Goal: Transaction & Acquisition: Purchase product/service

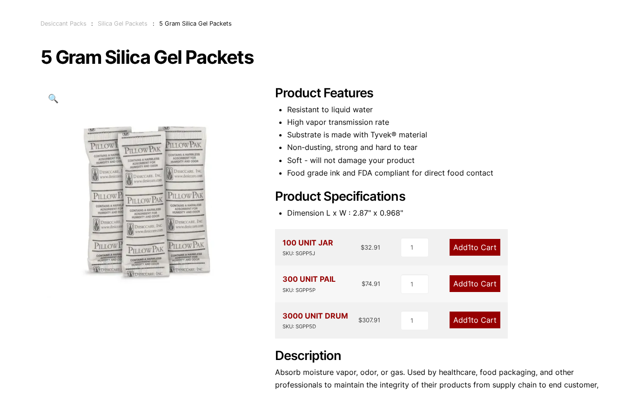
scroll to position [47, 0]
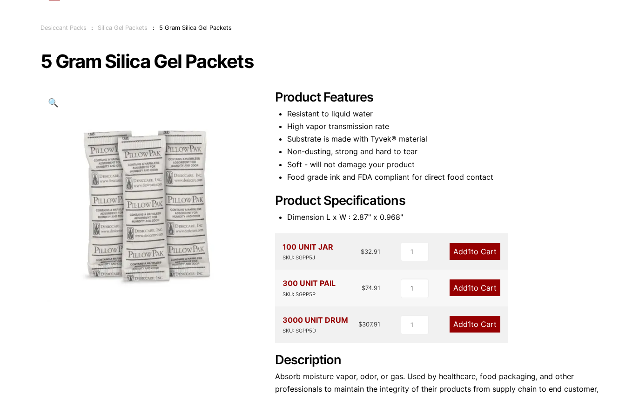
click at [481, 247] on link "Add 1 to Cart" at bounding box center [475, 251] width 51 height 17
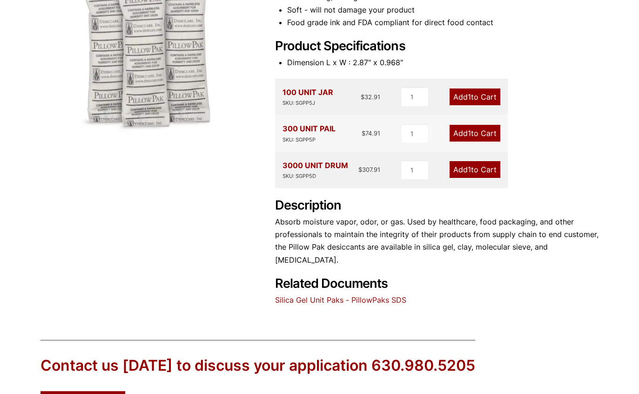
scroll to position [215, 0]
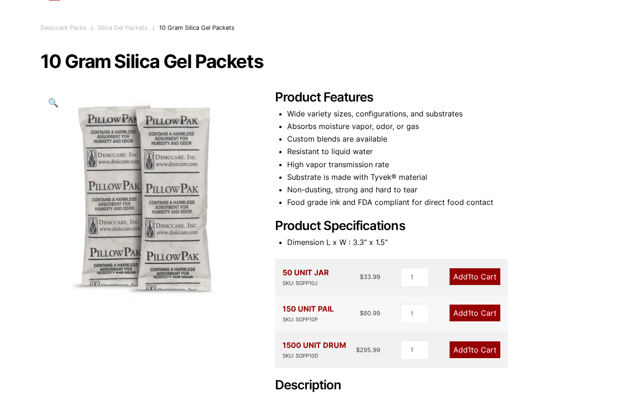
scroll to position [95, 0]
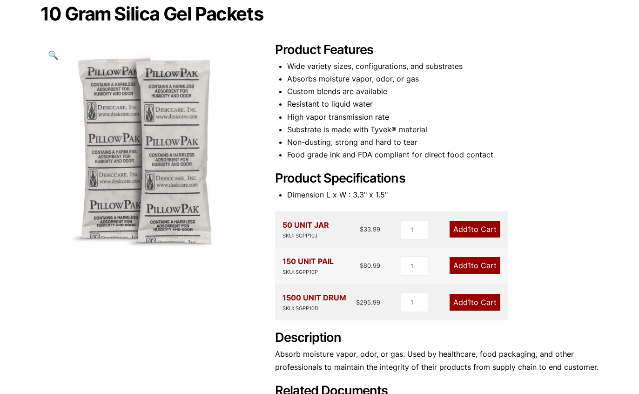
click at [473, 226] on link "Add 1 to Cart" at bounding box center [475, 229] width 51 height 17
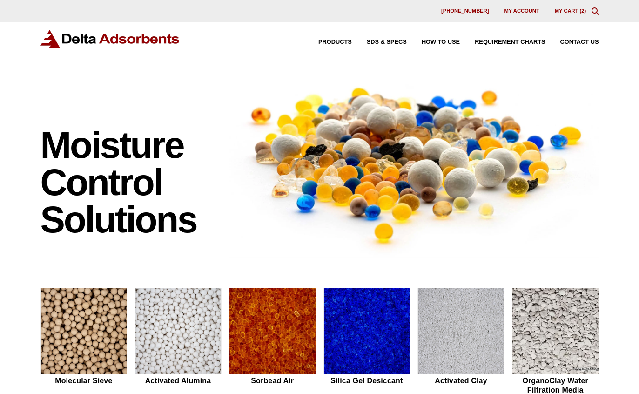
click at [567, 10] on link "My Cart ( 2 )" at bounding box center [571, 11] width 32 height 6
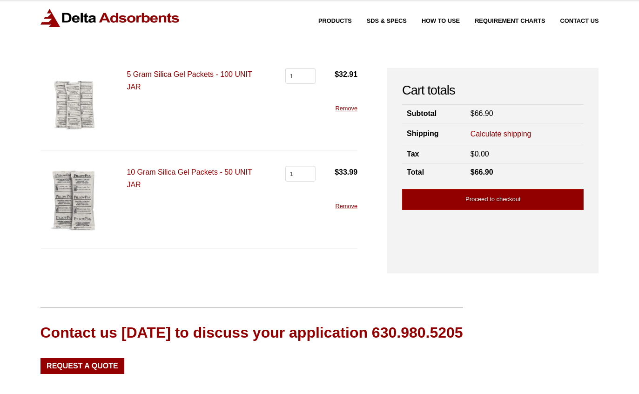
scroll to position [16, 0]
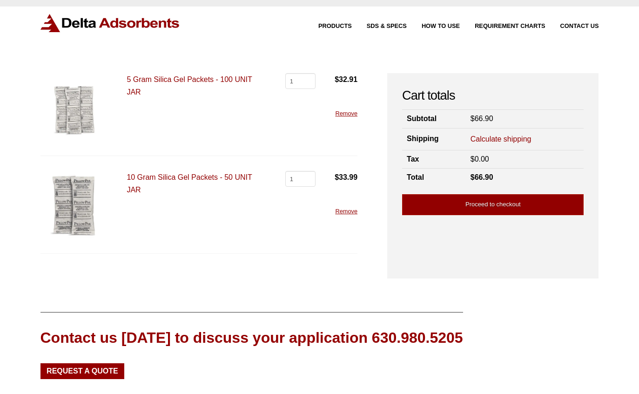
click at [488, 135] on link "Calculate shipping" at bounding box center [501, 139] width 61 height 10
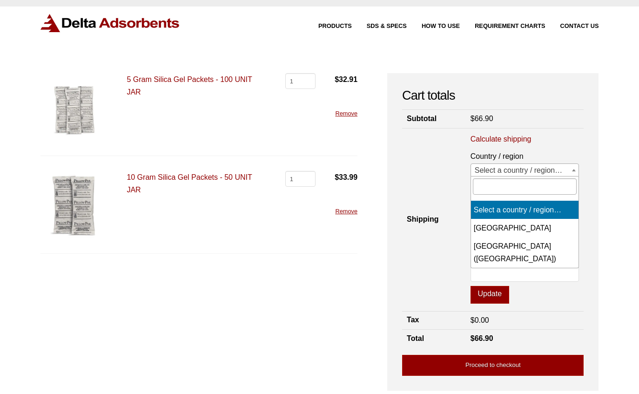
click at [574, 169] on span at bounding box center [573, 170] width 9 height 12
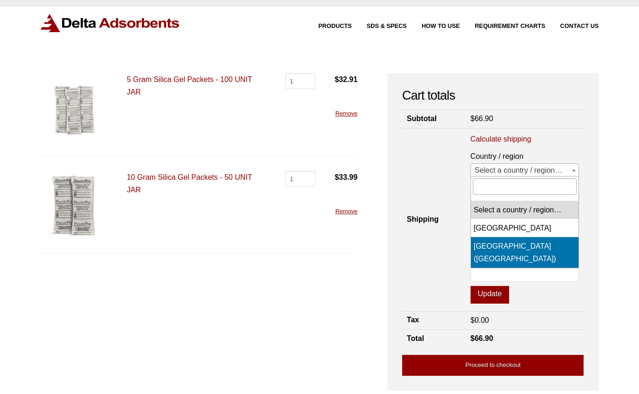
select select "US"
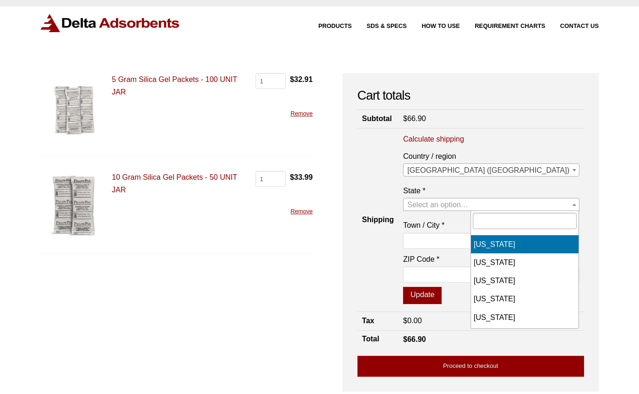
click at [574, 201] on span at bounding box center [574, 204] width 9 height 12
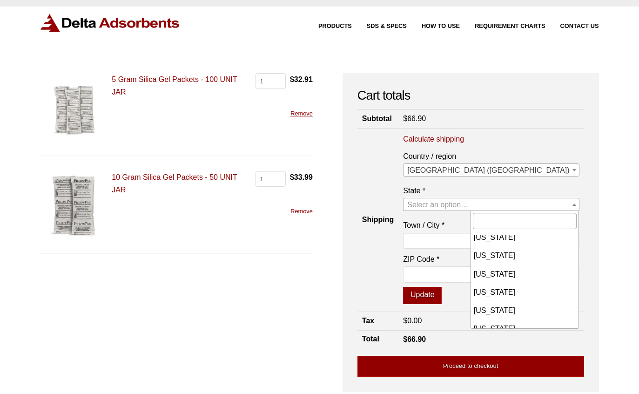
scroll to position [807, 0]
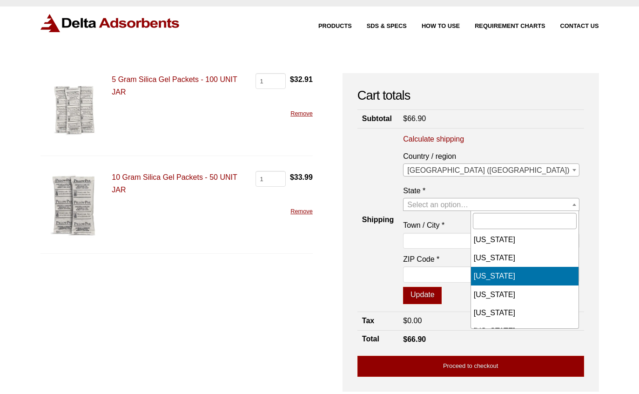
select select "VA"
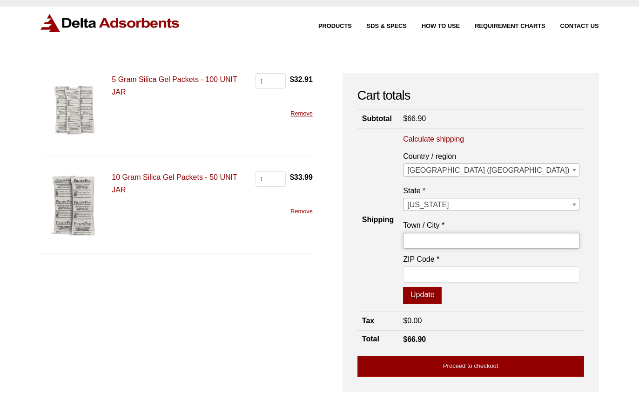
click at [477, 243] on input "Town / City *" at bounding box center [491, 241] width 176 height 16
type input "Floyd"
click at [479, 276] on input "ZIP Code *" at bounding box center [491, 274] width 176 height 16
type input "24091"
click at [313, 317] on form "5 Gram Silica Gel Packets - 100 UNIT JAR 5 Gram Silica Gel Packets - 100 UNIT J…" at bounding box center [177, 227] width 272 height 309
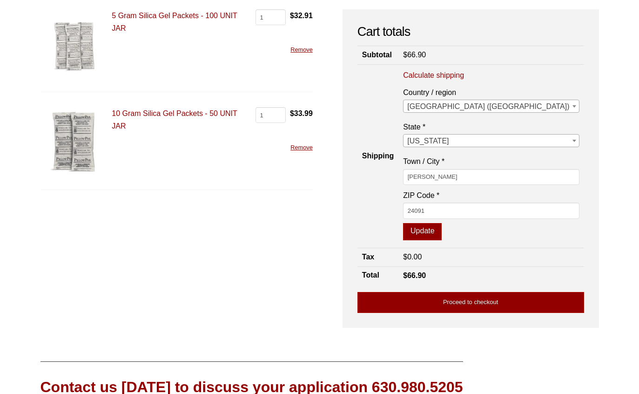
scroll to position [87, 0]
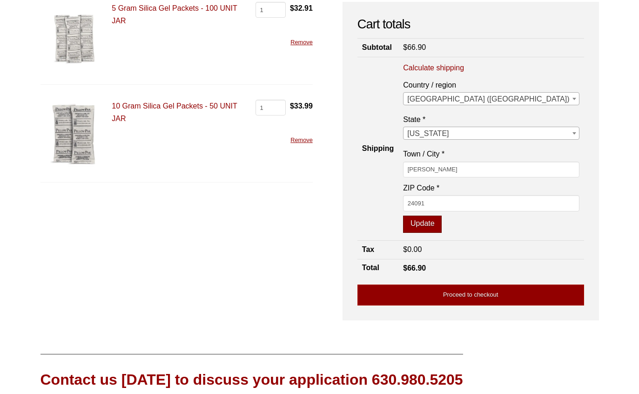
click at [442, 220] on button "Update" at bounding box center [422, 225] width 39 height 18
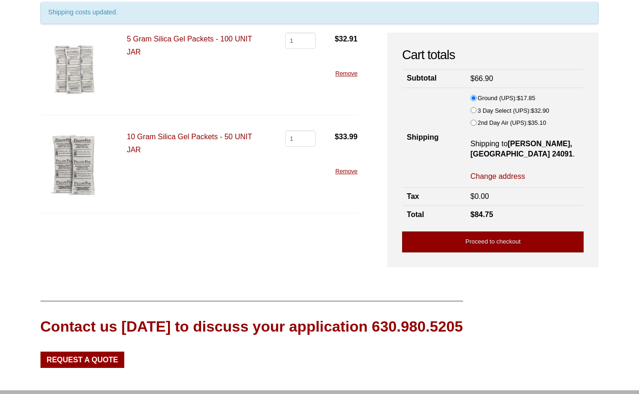
click at [491, 233] on link "Proceed to checkout" at bounding box center [493, 241] width 182 height 21
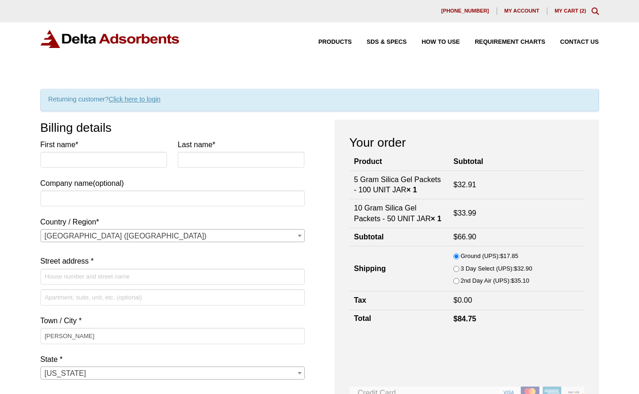
select select "VA"
click at [47, 158] on input "First name *" at bounding box center [104, 160] width 127 height 16
type input "Susan"
click at [186, 162] on input "Last name *" at bounding box center [241, 160] width 127 height 16
type input "Robertson"
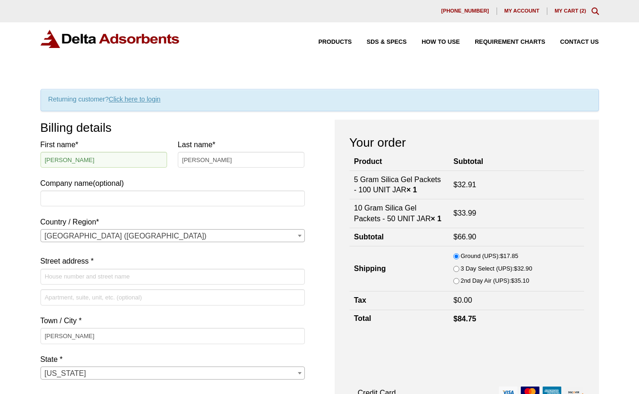
click at [44, 279] on input "Street address *" at bounding box center [173, 277] width 264 height 16
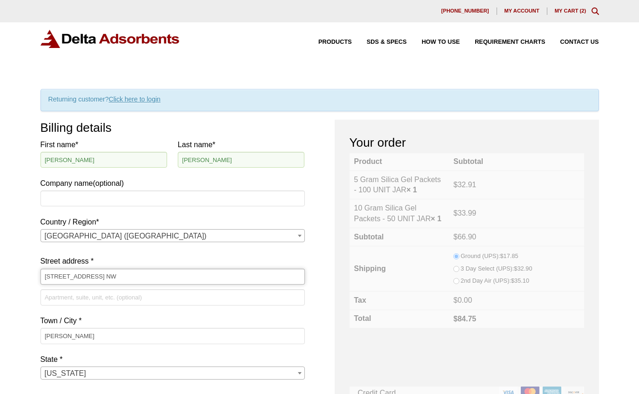
type input "[STREET_ADDRESS] NW"
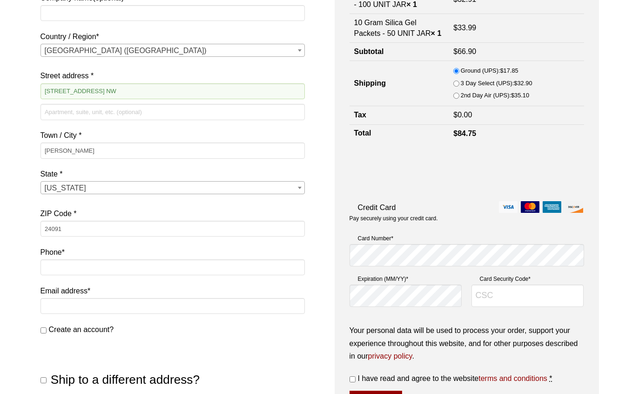
scroll to position [190, 0]
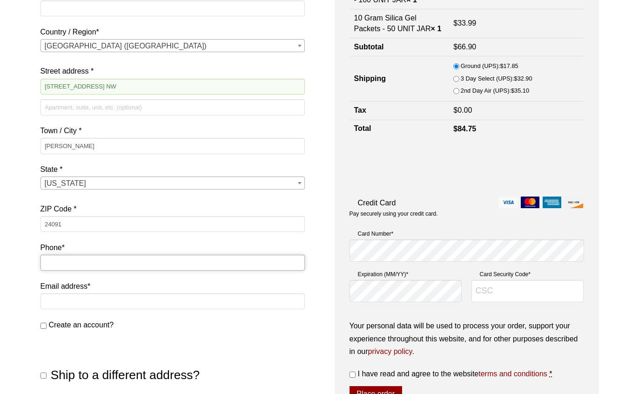
click at [46, 261] on input "Phone *" at bounding box center [173, 263] width 264 height 16
type input "540-239-0993"
click at [45, 300] on input "Email address *" at bounding box center [173, 301] width 264 height 16
type input "pegasus1@swva.net"
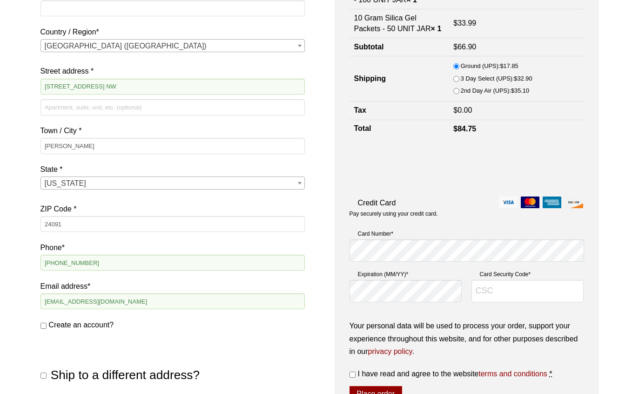
click at [45, 325] on input "Create an account?" at bounding box center [44, 326] width 6 height 6
checkbox input "true"
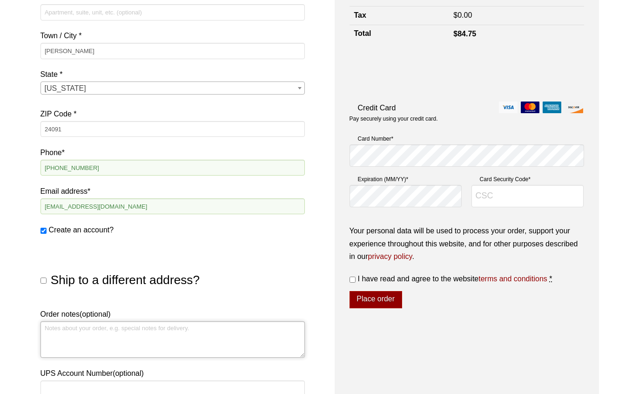
click at [46, 327] on textarea "Order notes (optional)" at bounding box center [173, 339] width 264 height 36
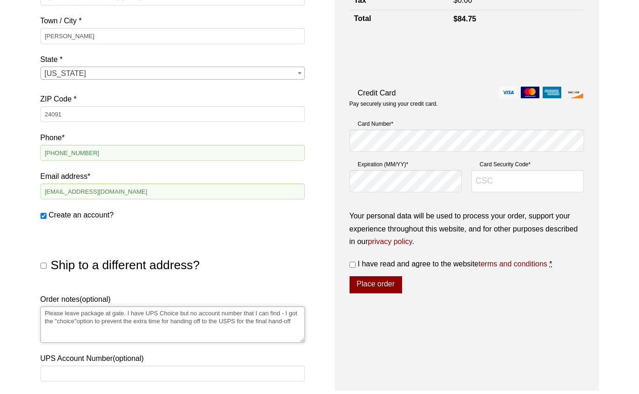
scroll to position [292, 0]
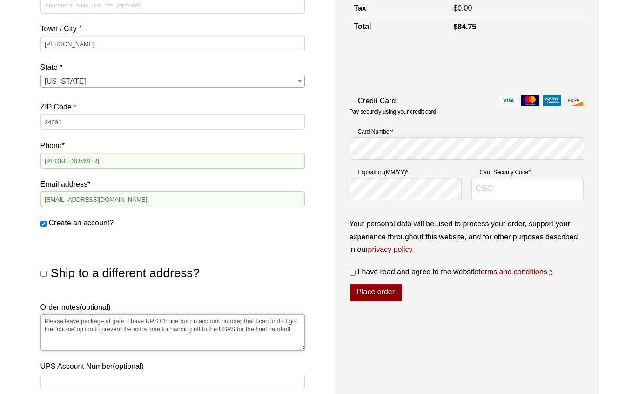
type textarea "Please leave package at gate. I have UPS Choice but no account number that I ca…"
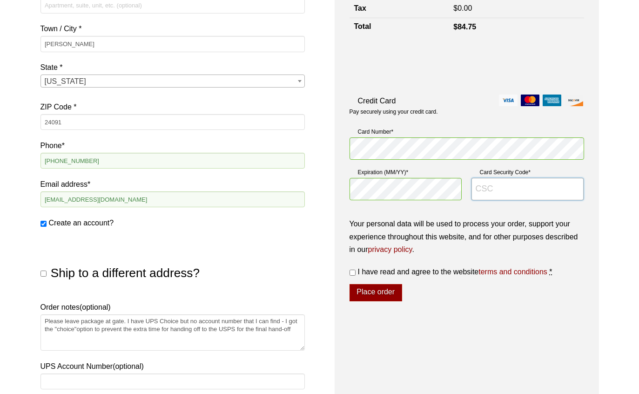
click at [473, 188] on input "Card Security Code *" at bounding box center [528, 189] width 113 height 22
type input "332"
click at [352, 270] on label "I have read and agree to the website terms and conditions *" at bounding box center [467, 271] width 235 height 13
click at [352, 270] on input "I have read and agree to the website terms and conditions *" at bounding box center [353, 273] width 6 height 6
checkbox input "true"
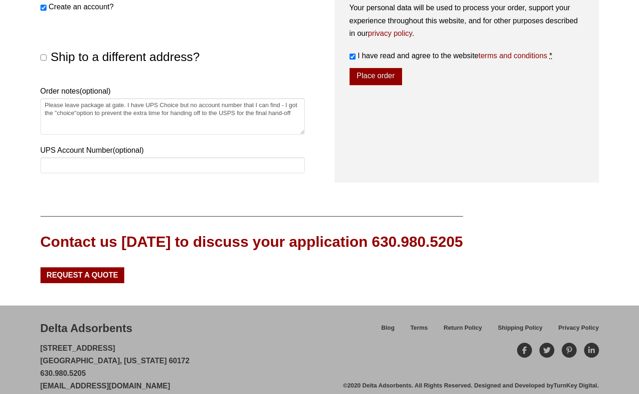
scroll to position [521, 0]
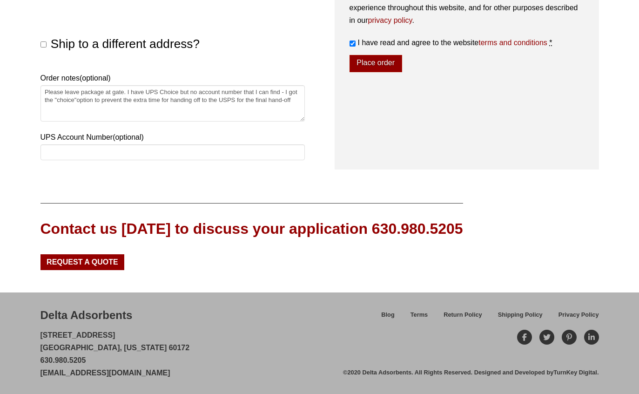
drag, startPoint x: 42, startPoint y: 313, endPoint x: 183, endPoint y: 374, distance: 153.9
click at [183, 374] on div "Delta Adsorbents 28 Congress Circle W. Roselle, Illinois 60172 630.980.5205 cus…" at bounding box center [192, 343] width 303 height 72
copy div "Delta Adsorbents 28 Congress Circle W. Roselle, Illinois 60172 630.980.5205 cus…"
click at [376, 61] on button "Place order" at bounding box center [376, 64] width 53 height 18
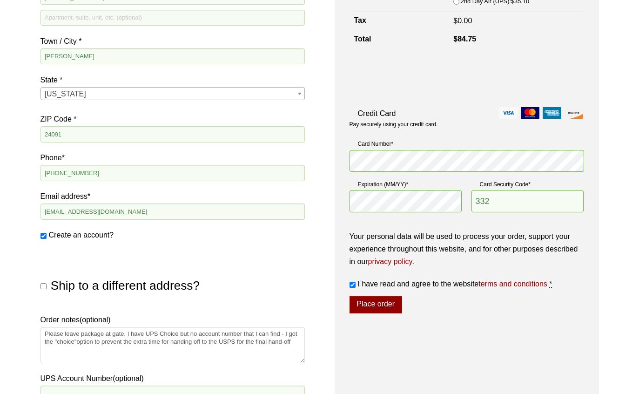
scroll to position [271, 0]
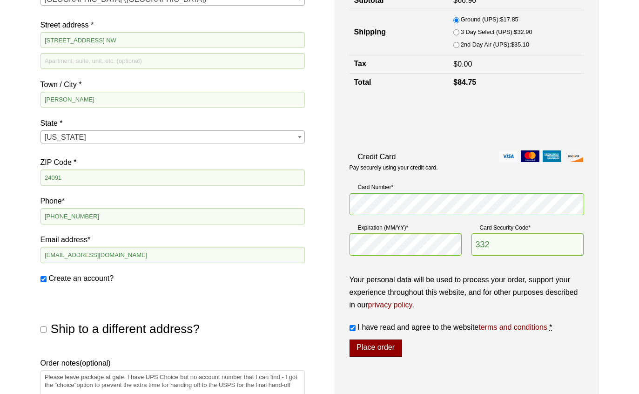
click at [367, 346] on button "Place order" at bounding box center [376, 348] width 53 height 18
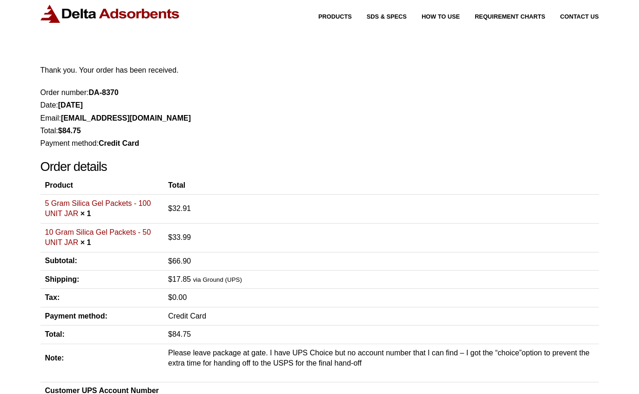
scroll to position [30, 0]
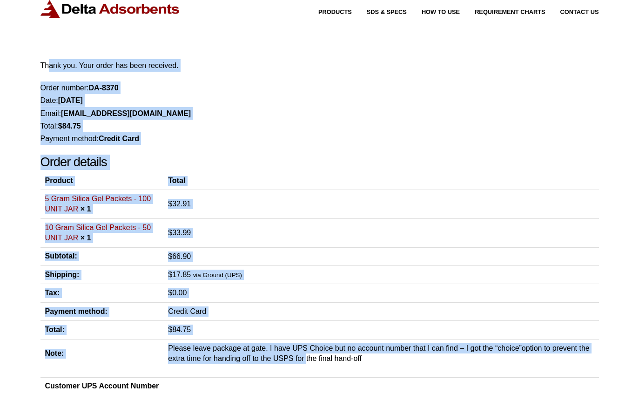
drag, startPoint x: 41, startPoint y: 63, endPoint x: 288, endPoint y: 369, distance: 392.7
click at [288, 369] on div "Thank you. Your order has been received. Order number: DA-8370 Date: October 3,…" at bounding box center [320, 227] width 559 height 336
copy div "Thank you. Your order has been received. Order number: DA-8370 Date: October 3,…"
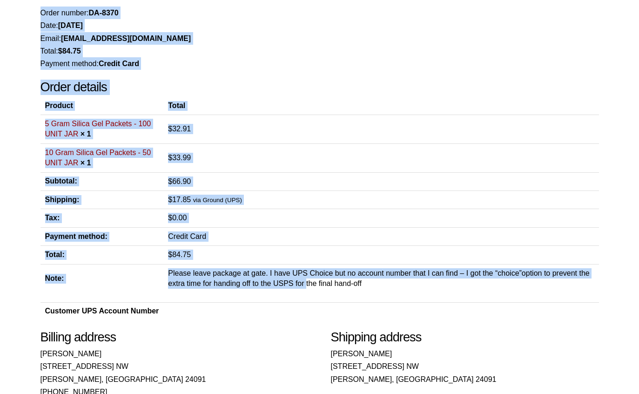
scroll to position [125, 0]
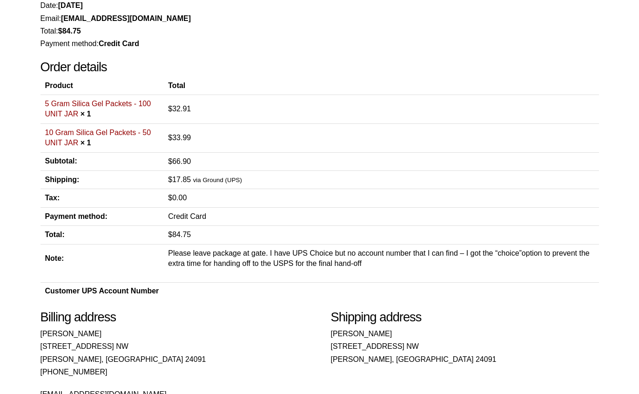
click at [366, 265] on td "Please leave package at gate. I have UPS Choice but no account number that I ca…" at bounding box center [380, 258] width 435 height 28
drag, startPoint x: 365, startPoint y: 263, endPoint x: 290, endPoint y: 263, distance: 75.0
click at [290, 263] on td "Please leave package at gate. I have UPS Choice but no account number that I ca…" at bounding box center [380, 258] width 435 height 28
copy td "S for the final hand-off"
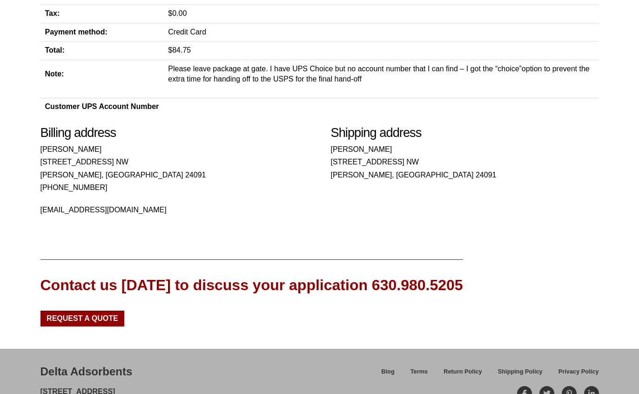
scroll to position [176, 0]
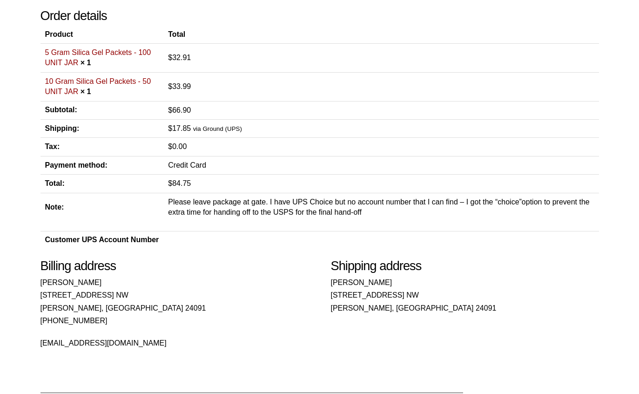
click at [408, 224] on section "Order details Product Total 5 Gram Silica Gel Packets - 100 UNIT JAR × 1 $ 32.9…" at bounding box center [320, 128] width 559 height 240
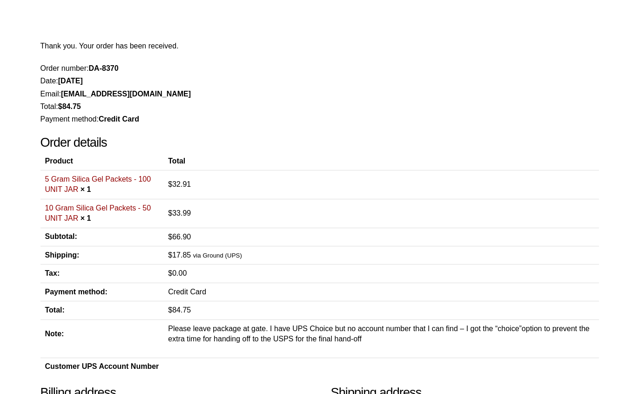
scroll to position [0, 0]
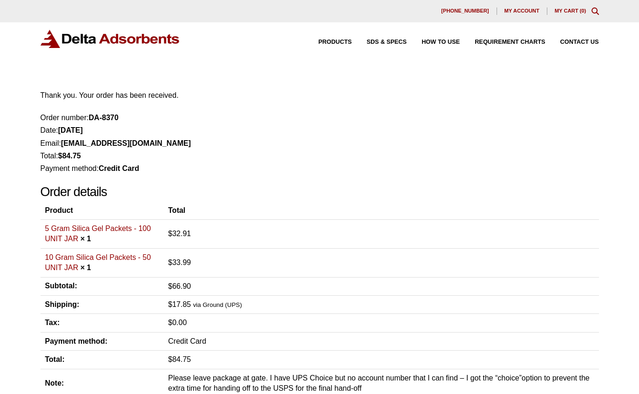
click at [41, 115] on li "Order number: DA-8370" at bounding box center [320, 117] width 559 height 13
click at [522, 9] on span "My account" at bounding box center [522, 10] width 35 height 5
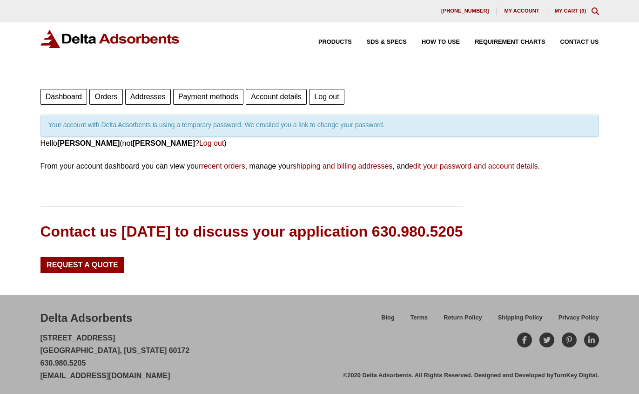
click at [518, 7] on div "[PHONE_NUMBER] My account My Cart ( 0 )" at bounding box center [319, 11] width 639 height 22
click at [516, 10] on span "My account" at bounding box center [522, 10] width 35 height 5
click at [60, 91] on link "Dashboard" at bounding box center [64, 97] width 47 height 16
click at [223, 164] on link "recent orders" at bounding box center [223, 166] width 44 height 8
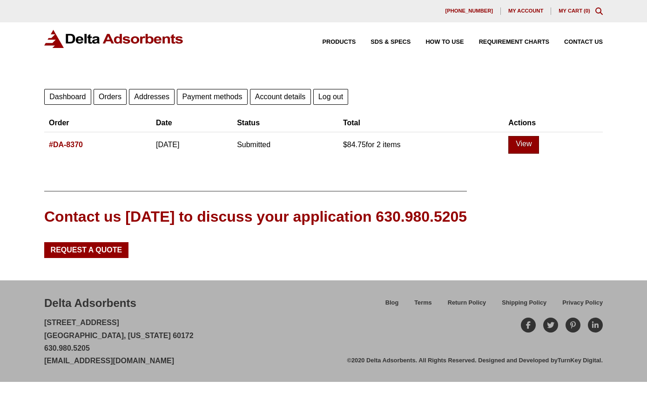
click at [531, 142] on link "View" at bounding box center [523, 145] width 31 height 18
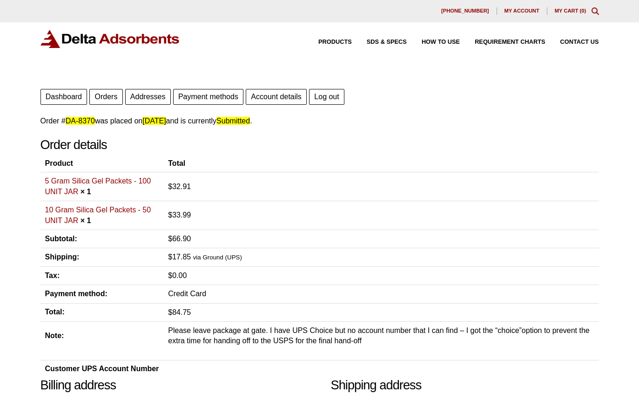
click at [145, 93] on link "Addresses" at bounding box center [148, 97] width 46 height 16
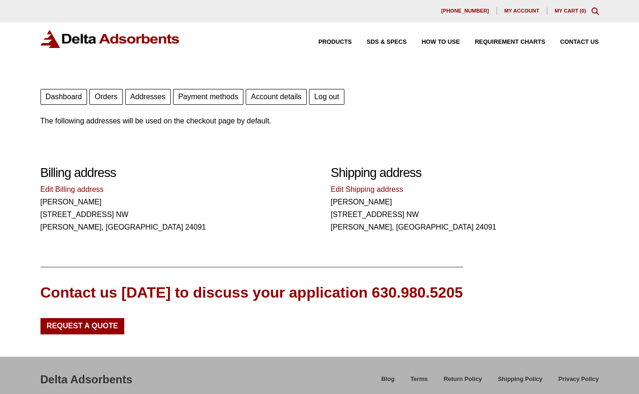
click at [210, 94] on link "Payment methods" at bounding box center [208, 97] width 70 height 16
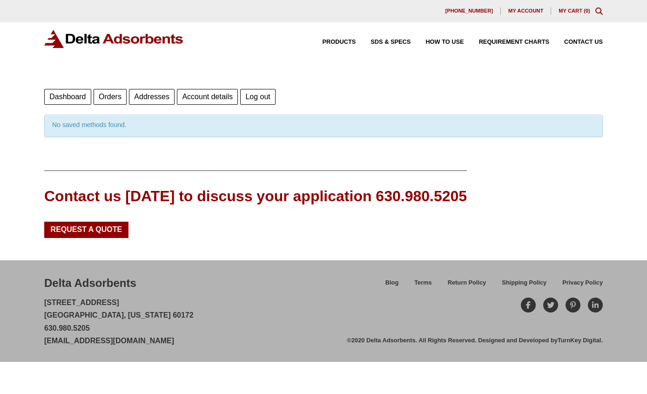
click at [515, 39] on div "Products SDS & SPECS How to Use Requirement Charts Contact Us" at bounding box center [455, 42] width 303 height 14
click at [506, 41] on span "Requirement Charts" at bounding box center [514, 42] width 70 height 6
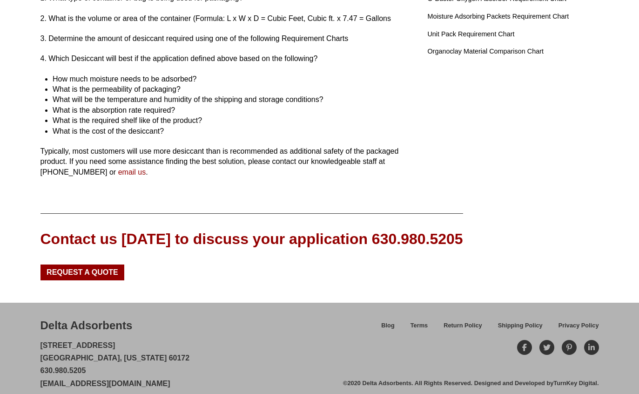
scroll to position [167, 0]
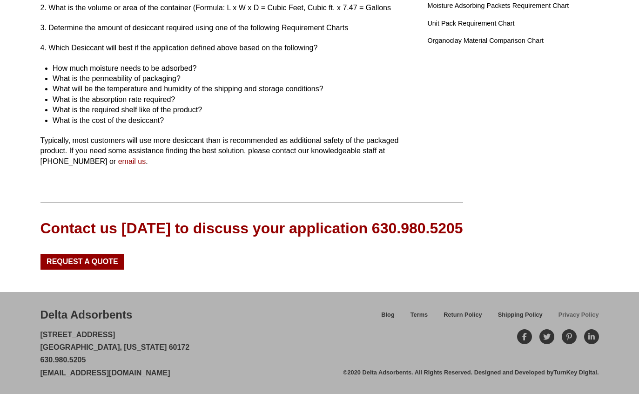
click at [575, 312] on span "Privacy Policy" at bounding box center [579, 315] width 41 height 6
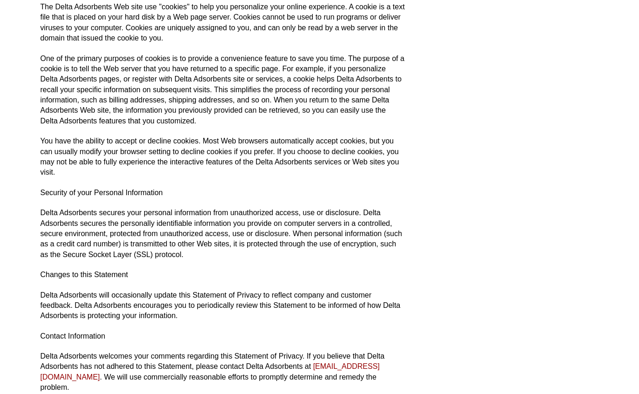
scroll to position [760, 0]
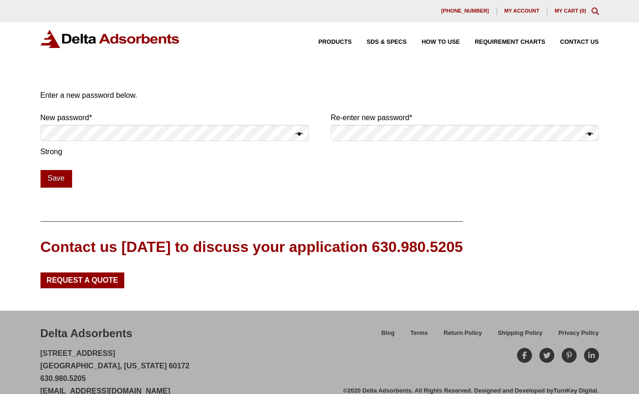
click at [591, 131] on button "Show password" at bounding box center [589, 134] width 7 height 13
drag, startPoint x: 395, startPoint y: 204, endPoint x: 388, endPoint y: 197, distance: 9.9
click at [394, 204] on div "Our website has detected that you are using an outdated browser that will preve…" at bounding box center [319, 206] width 639 height 412
click at [56, 175] on button "Save" at bounding box center [57, 179] width 32 height 18
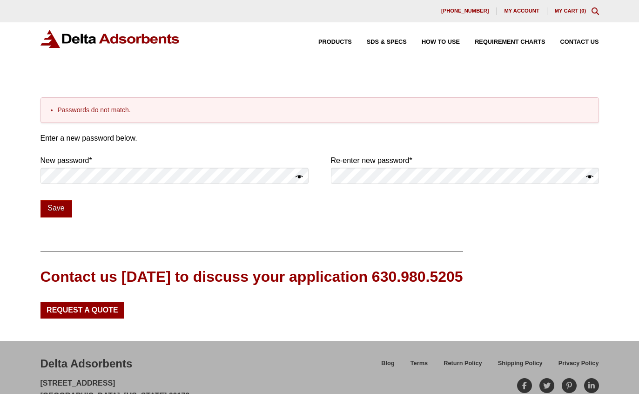
click at [299, 174] on button "Show password" at bounding box center [299, 176] width 7 height 13
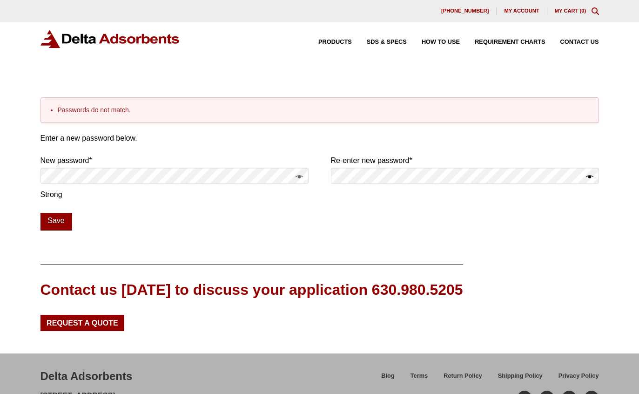
click at [59, 218] on button "Save" at bounding box center [57, 222] width 32 height 18
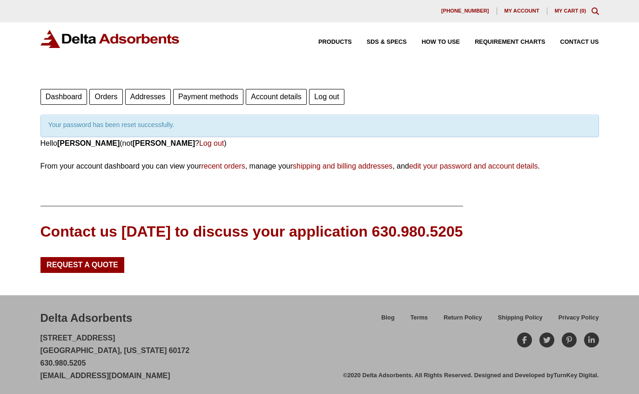
click at [327, 94] on link "Log out" at bounding box center [326, 97] width 35 height 16
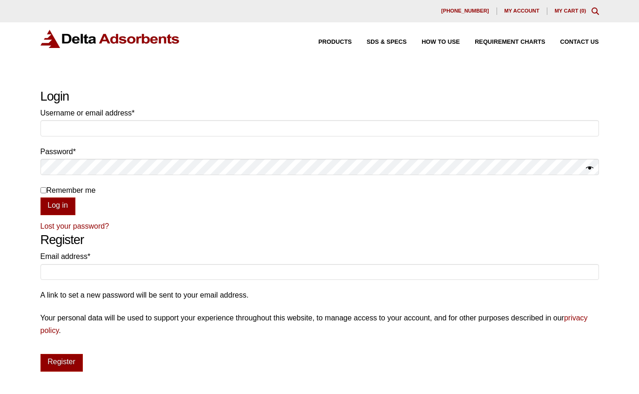
click at [44, 190] on input "Remember me" at bounding box center [44, 190] width 6 height 6
checkbox input "true"
click at [46, 271] on input "Email address * Required" at bounding box center [320, 272] width 559 height 16
click at [46, 129] on input "Username or email address * Required" at bounding box center [320, 128] width 559 height 16
type input "pegasus1@swva.net"
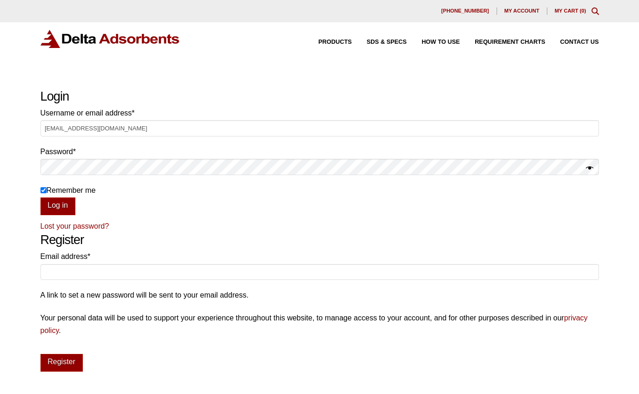
click at [97, 196] on label "Remember me" at bounding box center [320, 190] width 559 height 13
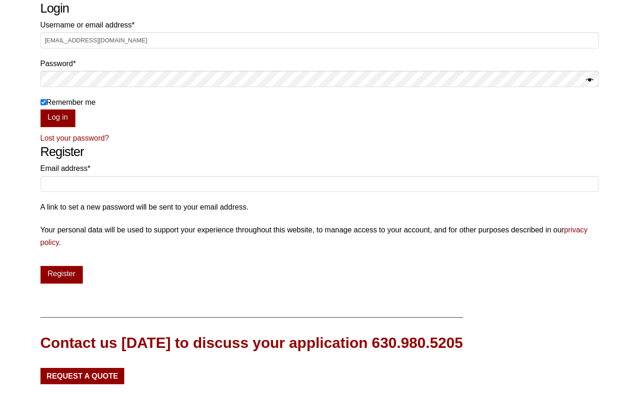
scroll to position [142, 0]
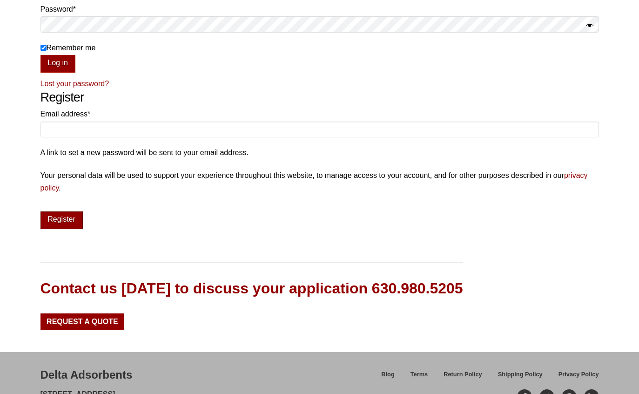
click at [57, 219] on button "Register" at bounding box center [62, 220] width 42 height 18
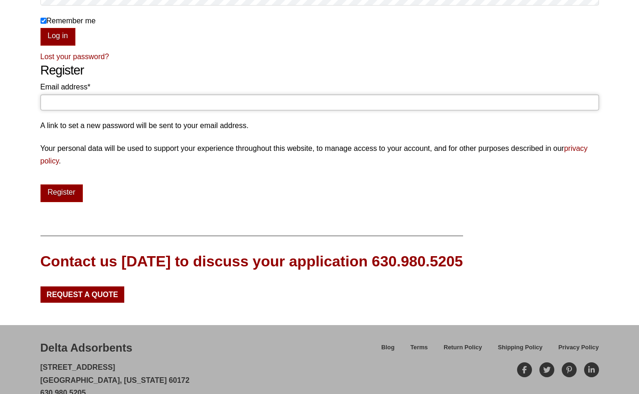
scroll to position [202, 0]
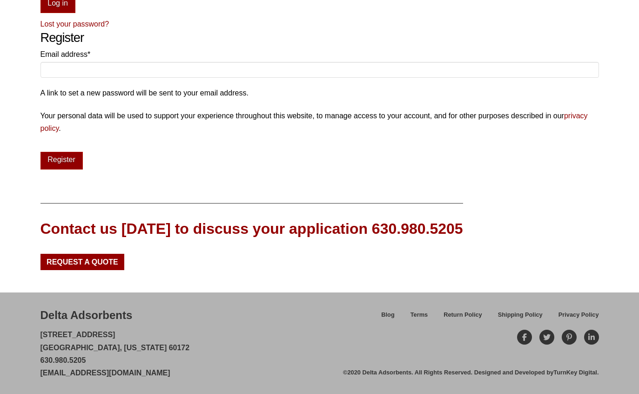
click at [237, 188] on div "Contact us today to discuss your application 630.980.5205 Request a Quote" at bounding box center [319, 240] width 639 height 104
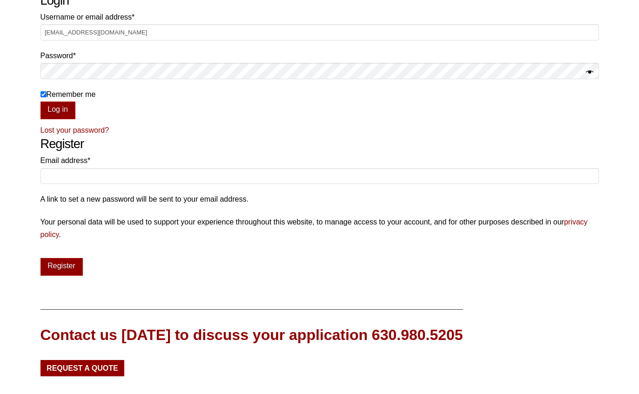
scroll to position [12, 0]
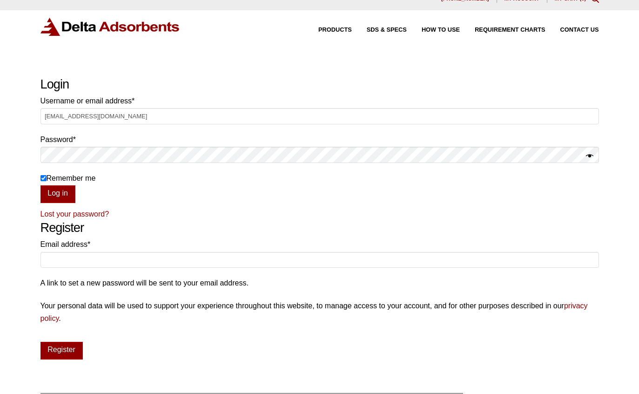
click at [43, 178] on input "Remember me" at bounding box center [44, 178] width 6 height 6
click at [43, 176] on input "Remember me" at bounding box center [44, 178] width 6 height 6
checkbox input "true"
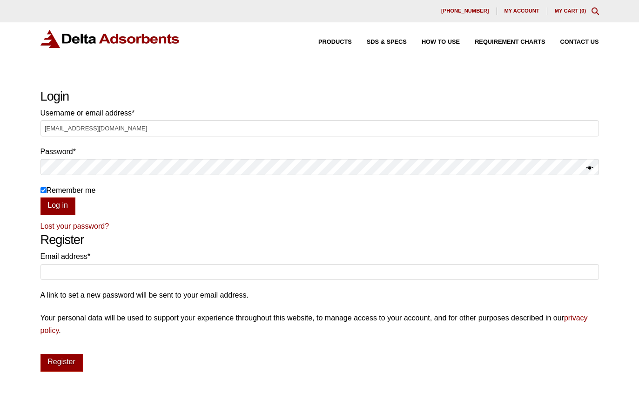
click at [522, 9] on span "My account" at bounding box center [522, 10] width 35 height 5
